Goal: Transaction & Acquisition: Obtain resource

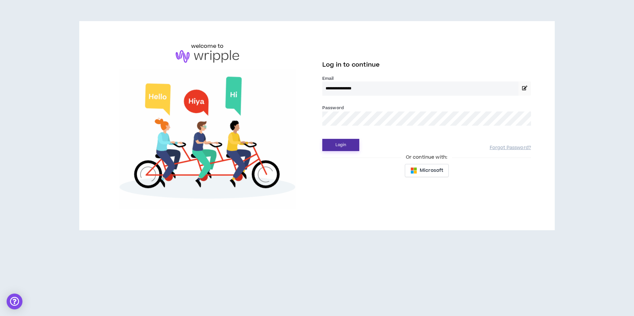
click at [347, 149] on button "Login" at bounding box center [340, 145] width 37 height 12
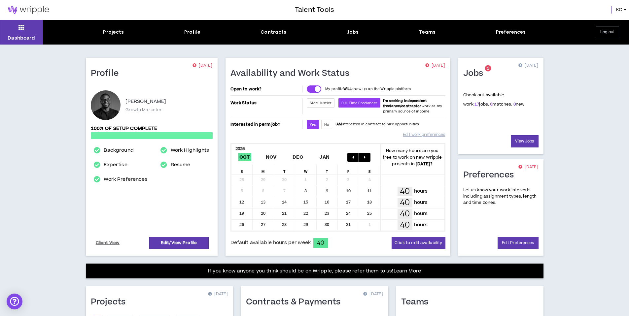
click at [513, 104] on link "0" at bounding box center [514, 104] width 2 height 6
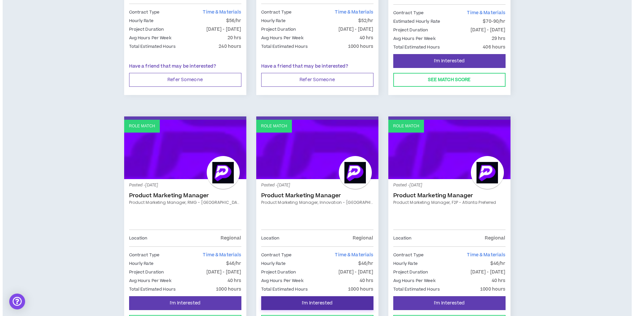
scroll to position [533, 0]
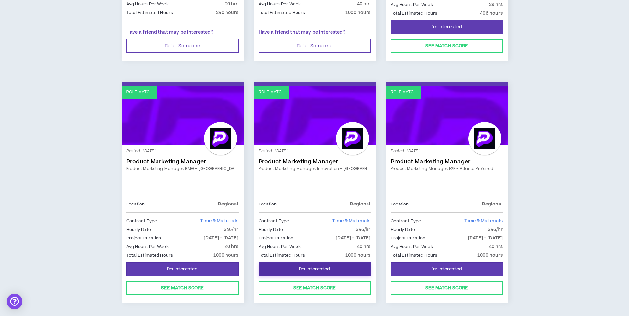
click at [295, 267] on button "I'm Interested" at bounding box center [314, 269] width 112 height 14
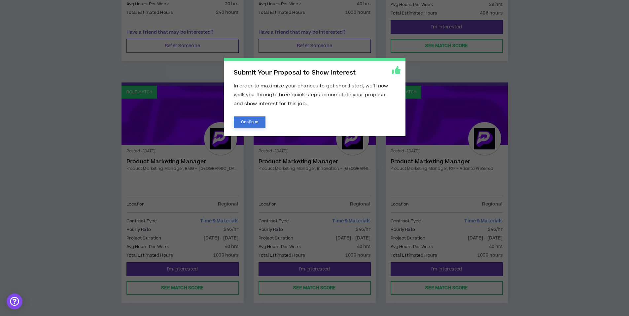
click at [257, 126] on button "Continue" at bounding box center [250, 123] width 32 height 12
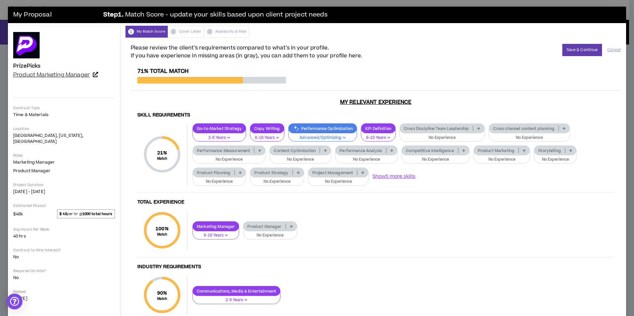
click at [95, 78] on link "Product Marketing Manager" at bounding box center [64, 75] width 102 height 7
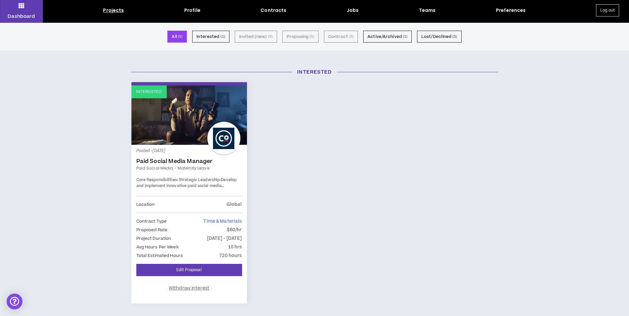
scroll to position [36, 0]
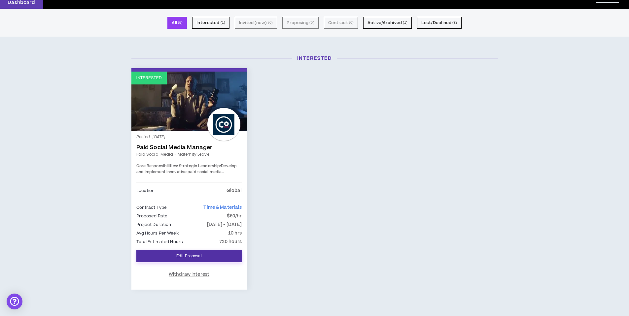
click at [208, 255] on link "Edit Proposal" at bounding box center [189, 256] width 106 height 12
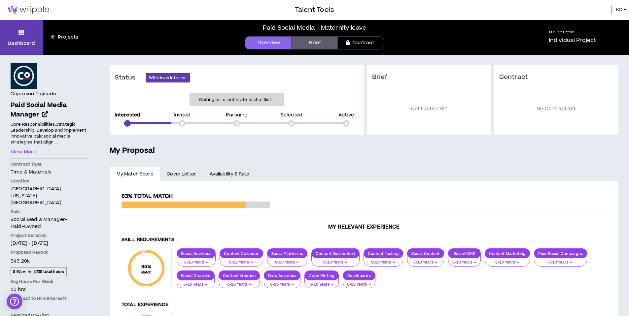
click at [316, 44] on link "Brief" at bounding box center [314, 42] width 46 height 13
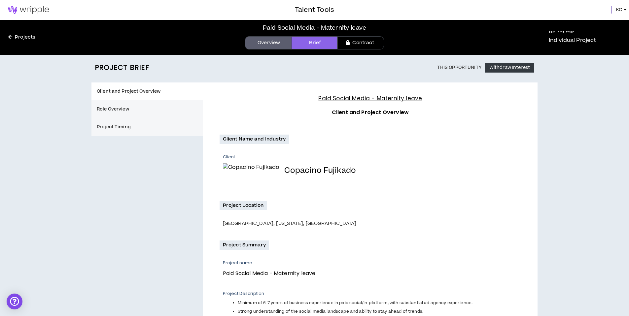
click at [268, 34] on div "Paid Social Media - Maternity leave Overview Brief Contract" at bounding box center [314, 37] width 402 height 35
click at [268, 41] on link "Overview" at bounding box center [268, 42] width 46 height 13
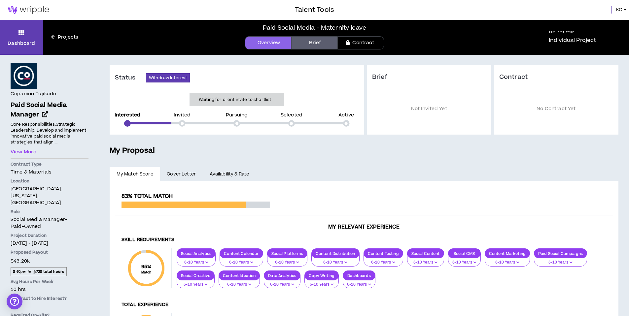
click at [431, 103] on p "Not Invited Yet" at bounding box center [429, 109] width 114 height 36
click at [228, 172] on link "Availability & Rate" at bounding box center [229, 174] width 53 height 15
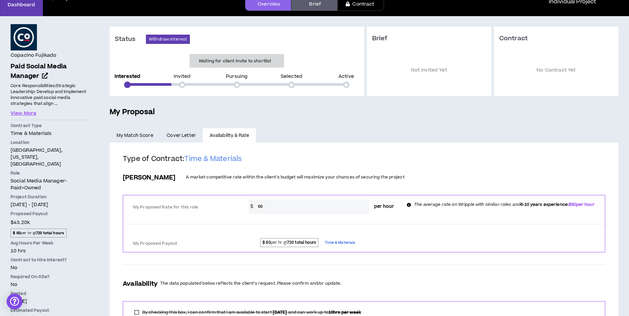
scroll to position [47, 0]
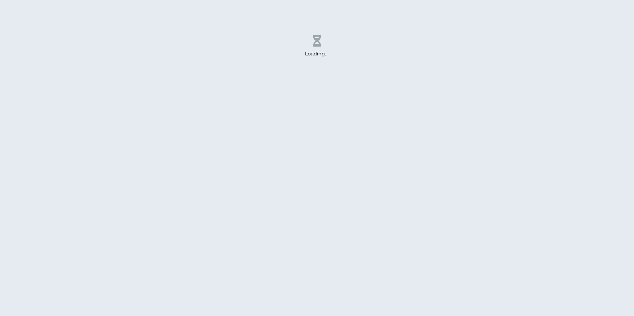
click at [288, 117] on div "Loading .. ." at bounding box center [317, 158] width 634 height 316
